Goal: Check status: Check status

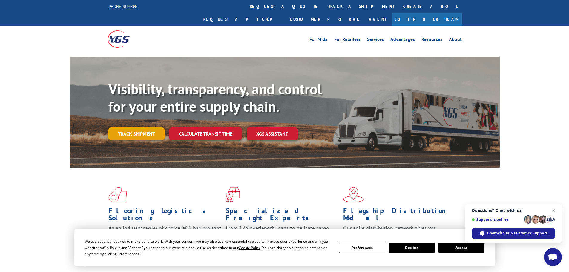
click at [137, 128] on link "Track shipment" at bounding box center [136, 134] width 56 height 13
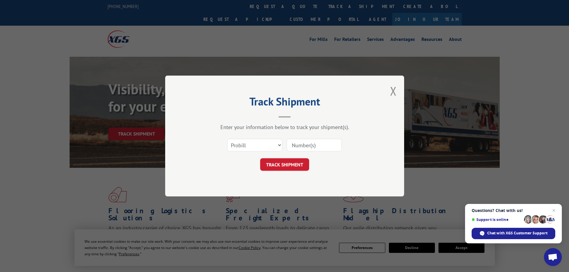
paste input "08508490"
type input "08508490"
click at [257, 145] on select "Select category... Probill BOL PO" at bounding box center [254, 145] width 55 height 13
select select "po"
click at [227, 139] on select "Select category... Probill BOL PO" at bounding box center [254, 145] width 55 height 13
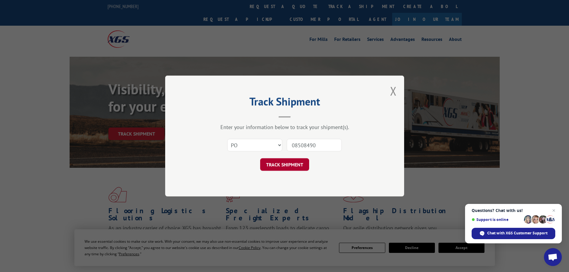
click at [280, 163] on button "TRACK SHIPMENT" at bounding box center [284, 164] width 49 height 13
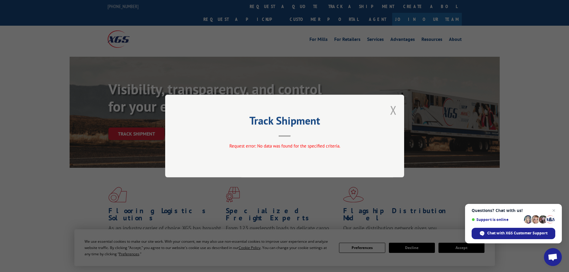
click at [394, 109] on button "Close modal" at bounding box center [393, 110] width 7 height 16
